Goal: Browse casually

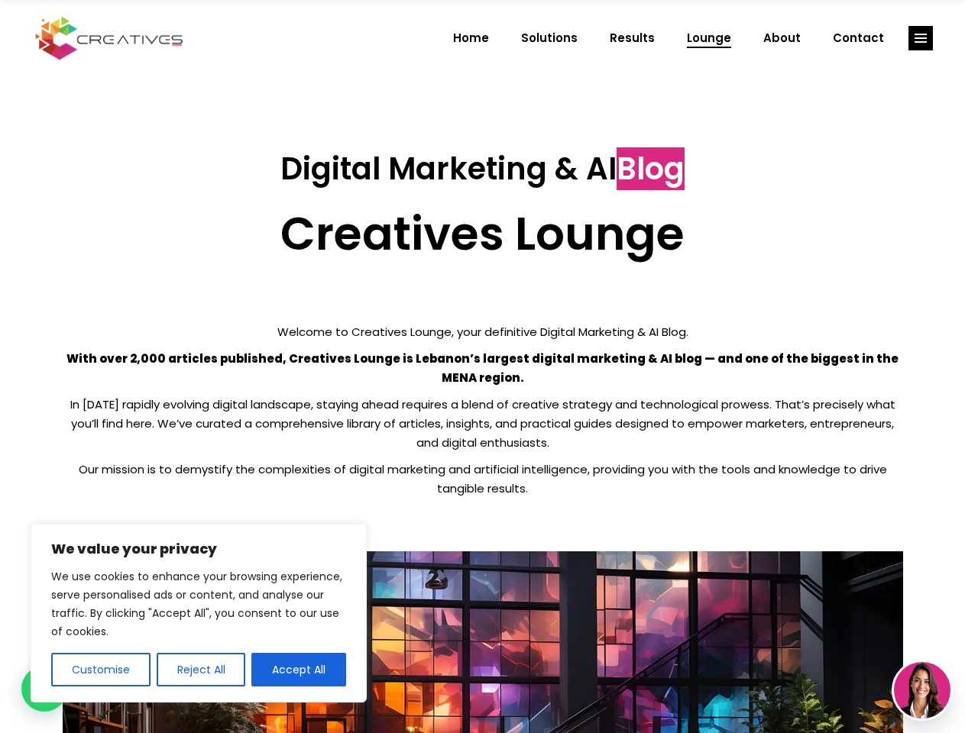
click at [482, 367] on p "With over 2,000 articles published, Creatives Lounge is Lebanon’s largest digit…" at bounding box center [483, 368] width 840 height 38
click at [100, 670] on button "Customise" at bounding box center [100, 670] width 99 height 34
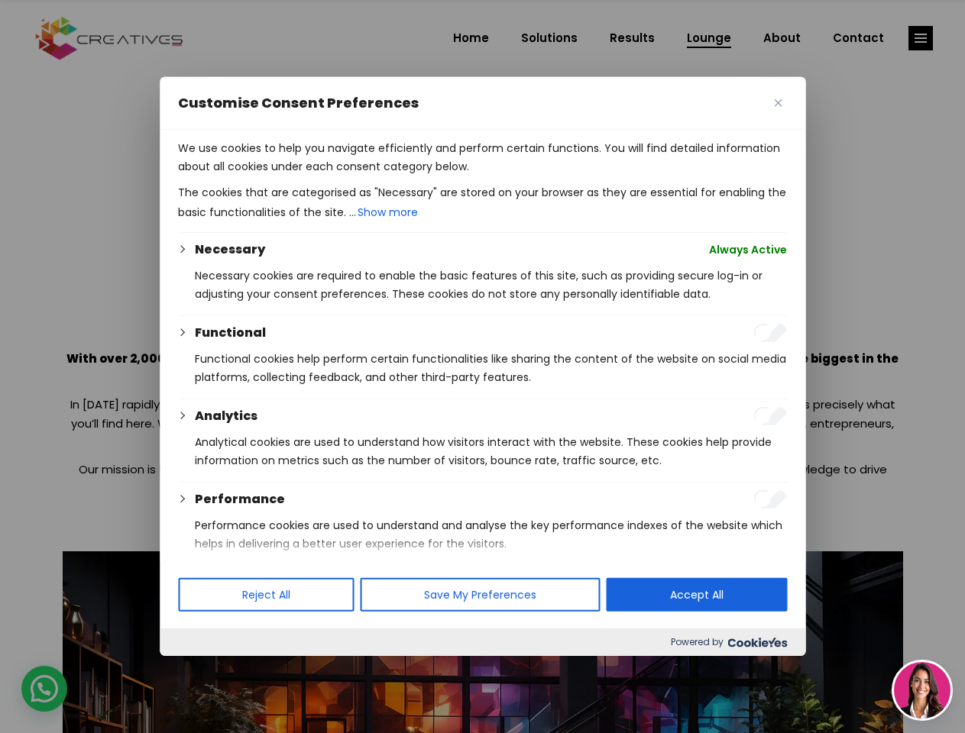
click at [200, 670] on div at bounding box center [482, 366] width 965 height 733
click at [299, 176] on p "We use cookies to help you navigate efficiently and perform certain functions. …" at bounding box center [482, 157] width 609 height 37
click at [920, 38] on div at bounding box center [482, 366] width 965 height 733
click at [922, 691] on img at bounding box center [922, 690] width 57 height 57
